Goal: Task Accomplishment & Management: Use online tool/utility

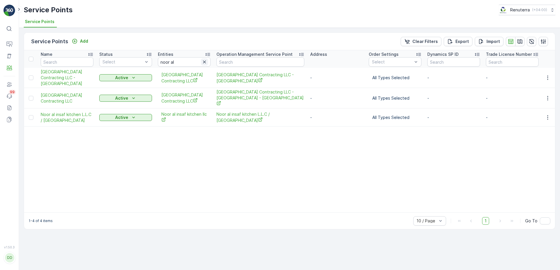
click at [204, 61] on icon "button" at bounding box center [204, 62] width 3 height 3
click at [172, 62] on input "text" at bounding box center [184, 61] width 53 height 9
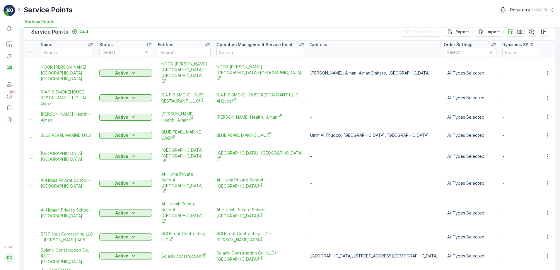
scroll to position [10, 0]
click at [180, 52] on input "text" at bounding box center [184, 51] width 53 height 9
type input "derma"
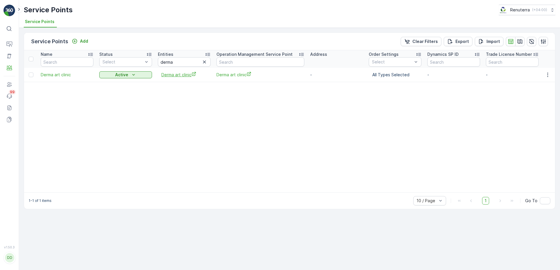
click at [175, 76] on span "Derma art clinic" at bounding box center [184, 75] width 46 height 6
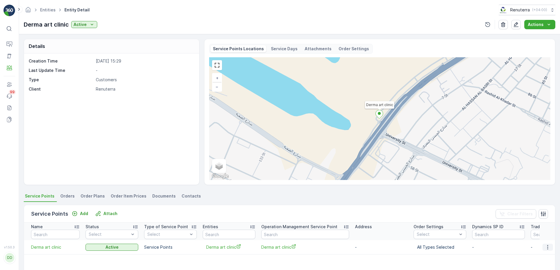
click at [548, 248] on icon "button" at bounding box center [547, 248] width 6 height 6
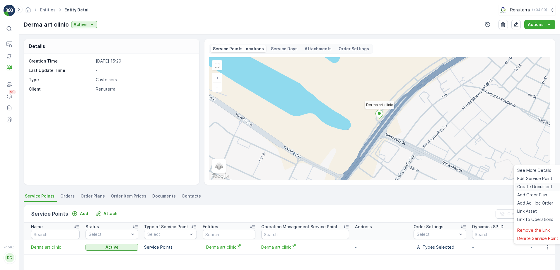
click at [537, 185] on span "Create Document" at bounding box center [534, 187] width 35 height 6
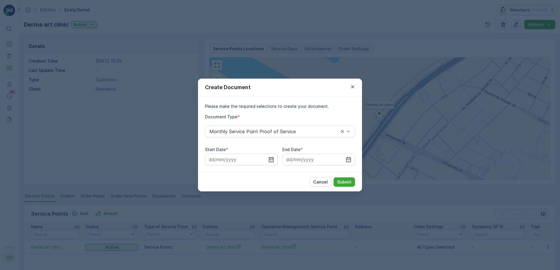
click at [270, 161] on icon "button" at bounding box center [271, 160] width 6 height 6
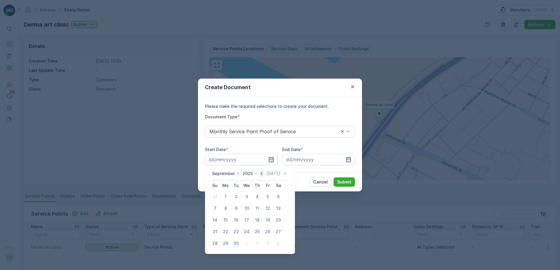
click at [258, 174] on icon "button" at bounding box center [261, 174] width 6 height 6
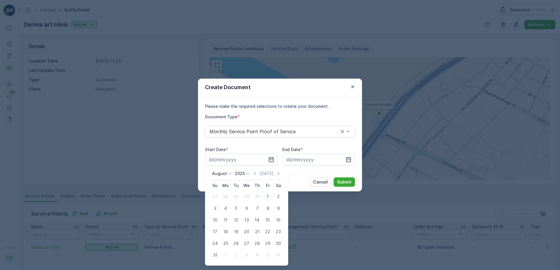
click at [266, 194] on div "1" at bounding box center [267, 196] width 9 height 9
type input "01.08.2025"
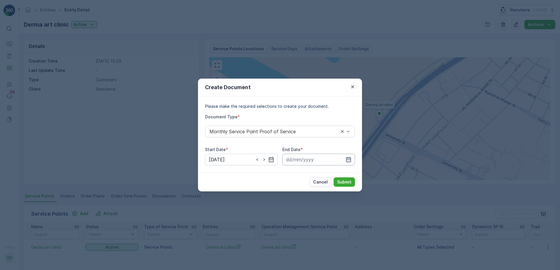
click at [352, 160] on input at bounding box center [318, 160] width 73 height 12
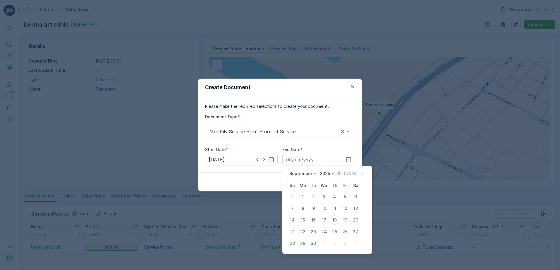
click at [336, 173] on icon "button" at bounding box center [339, 174] width 6 height 6
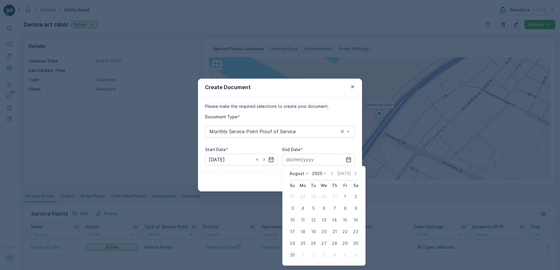
click at [291, 254] on div "31" at bounding box center [291, 255] width 9 height 9
type input "31.08.2025"
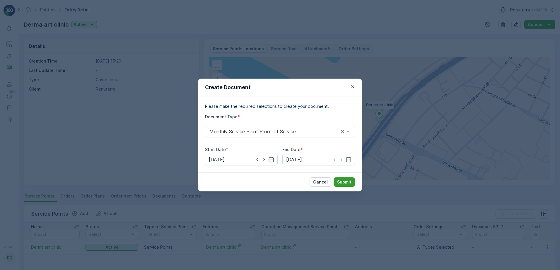
click at [344, 184] on p "Submit" at bounding box center [344, 182] width 14 height 6
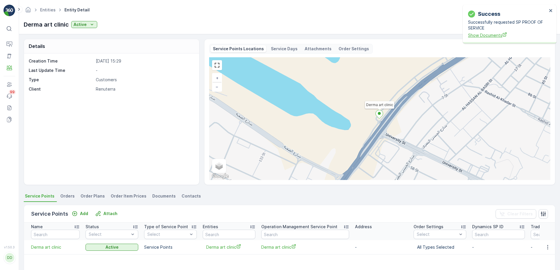
click at [495, 34] on span "Show Documents" at bounding box center [507, 35] width 79 height 6
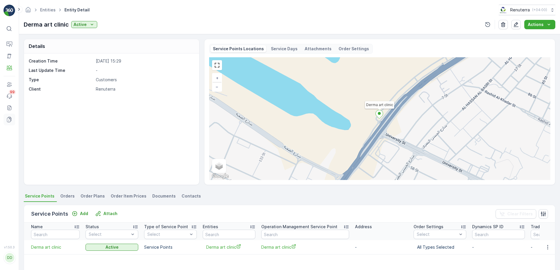
click at [8, 121] on icon at bounding box center [9, 120] width 6 height 6
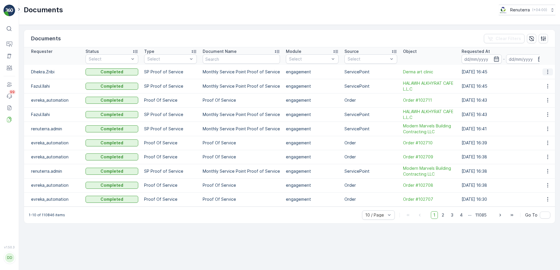
click at [546, 70] on icon "button" at bounding box center [547, 72] width 6 height 6
click at [546, 82] on span "See Details" at bounding box center [545, 81] width 23 height 6
